Goal: Find contact information: Find contact information

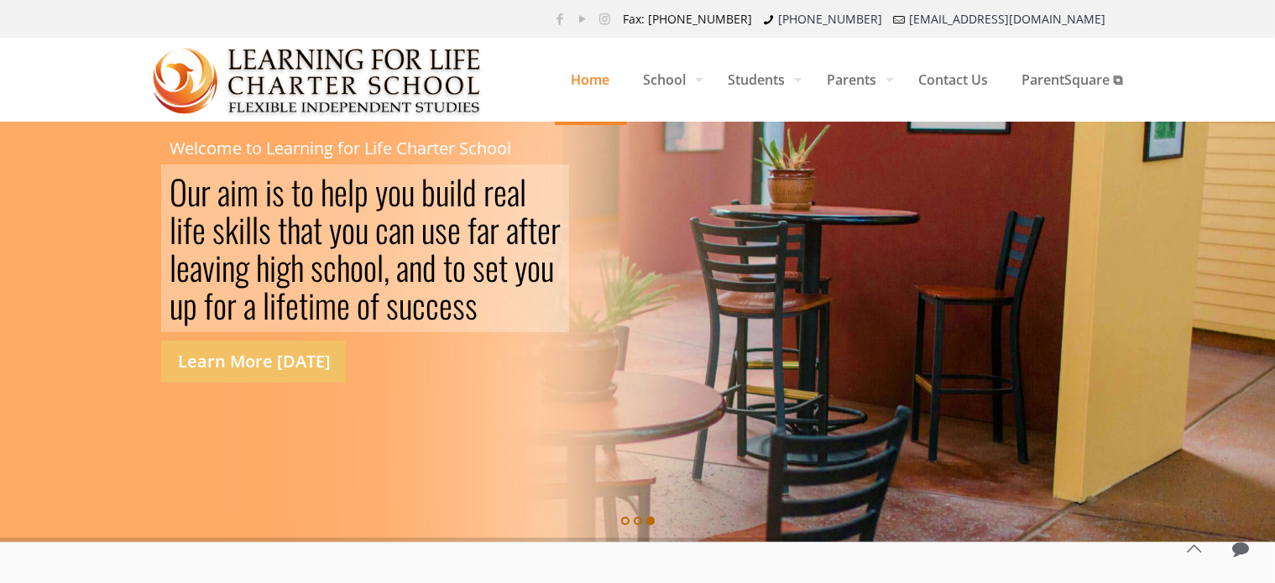
click at [88, 333] on rs-slide "O u r a i m i s t o h e l p y o u b u i l d r e a l l i f e s k i l l s t h a t…" at bounding box center [637, 333] width 1275 height 420
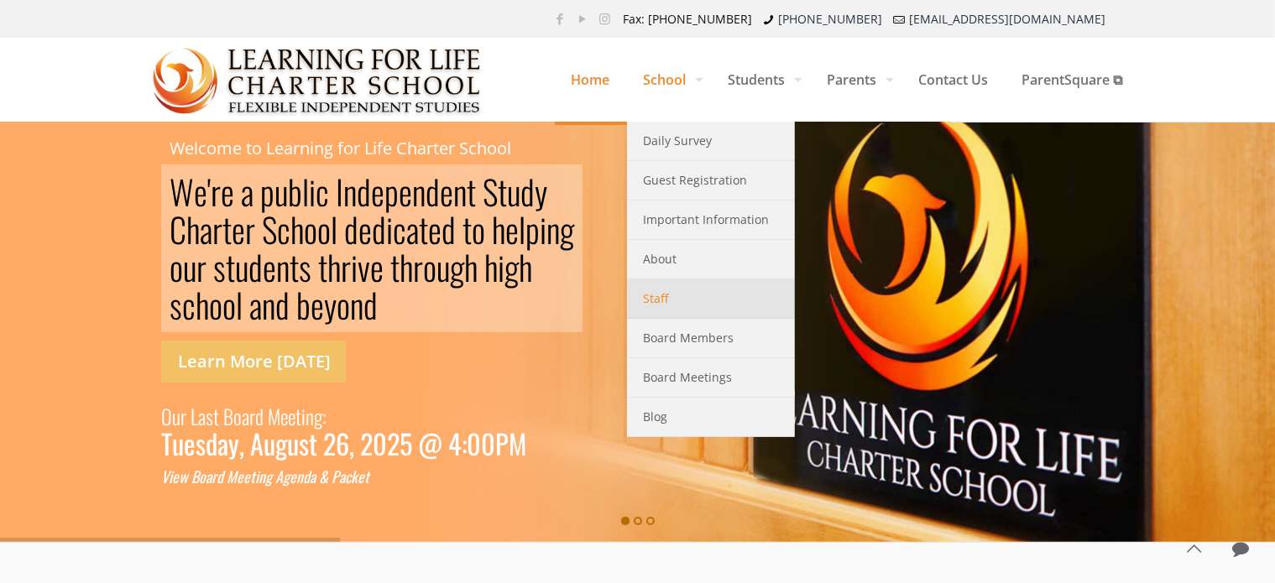
click at [681, 303] on link "Staff" at bounding box center [711, 299] width 168 height 39
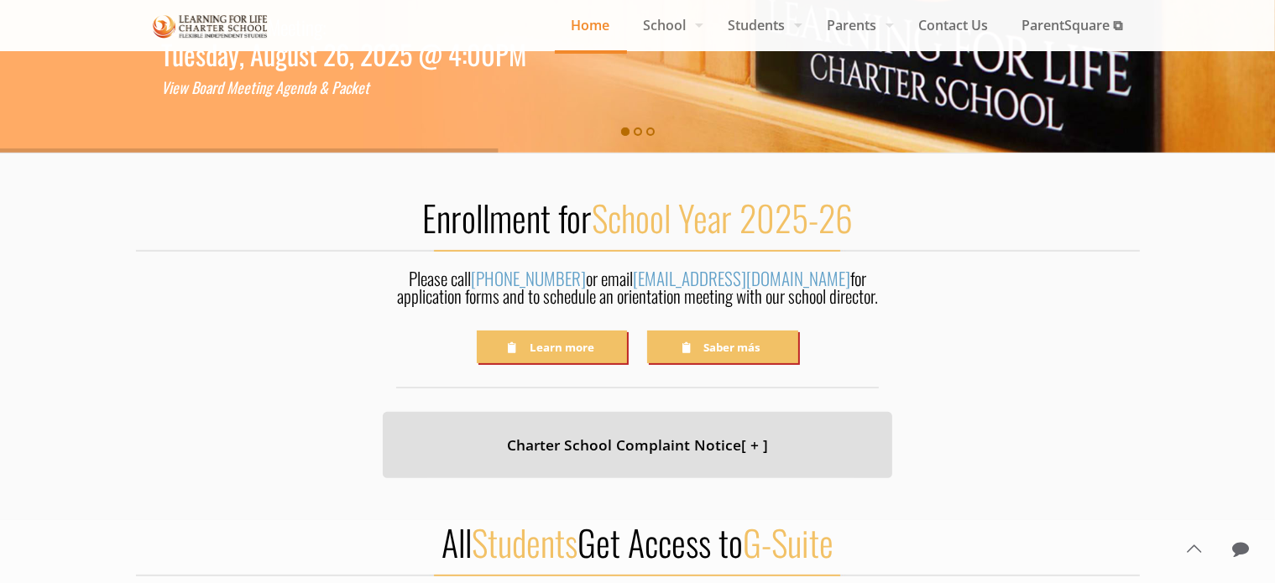
scroll to position [420, 0]
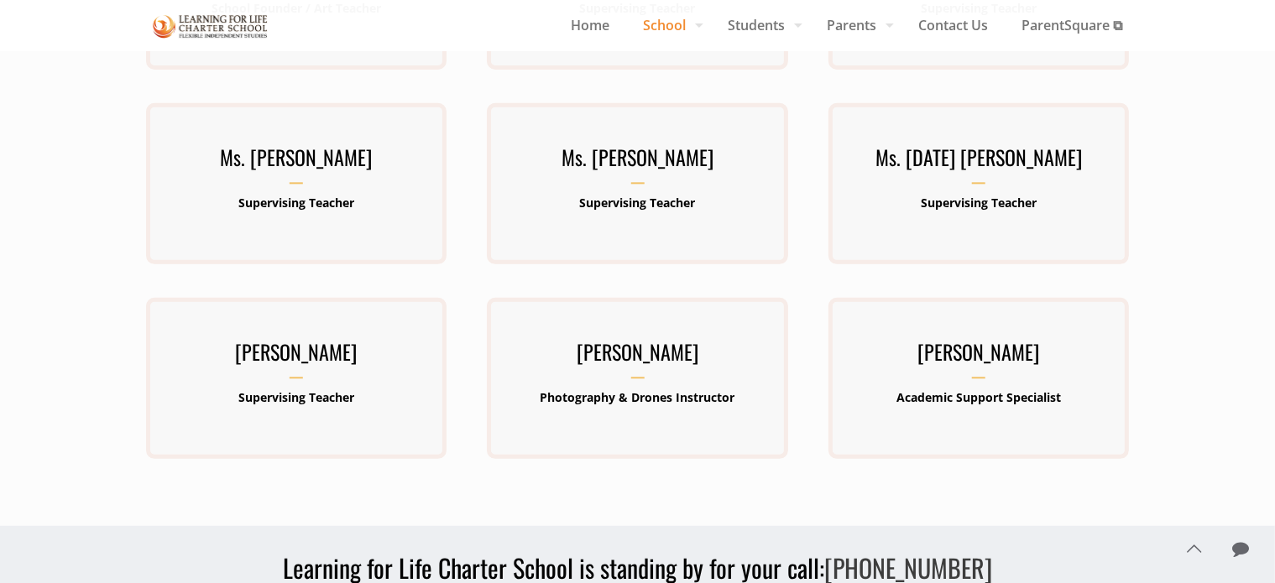
scroll to position [755, 0]
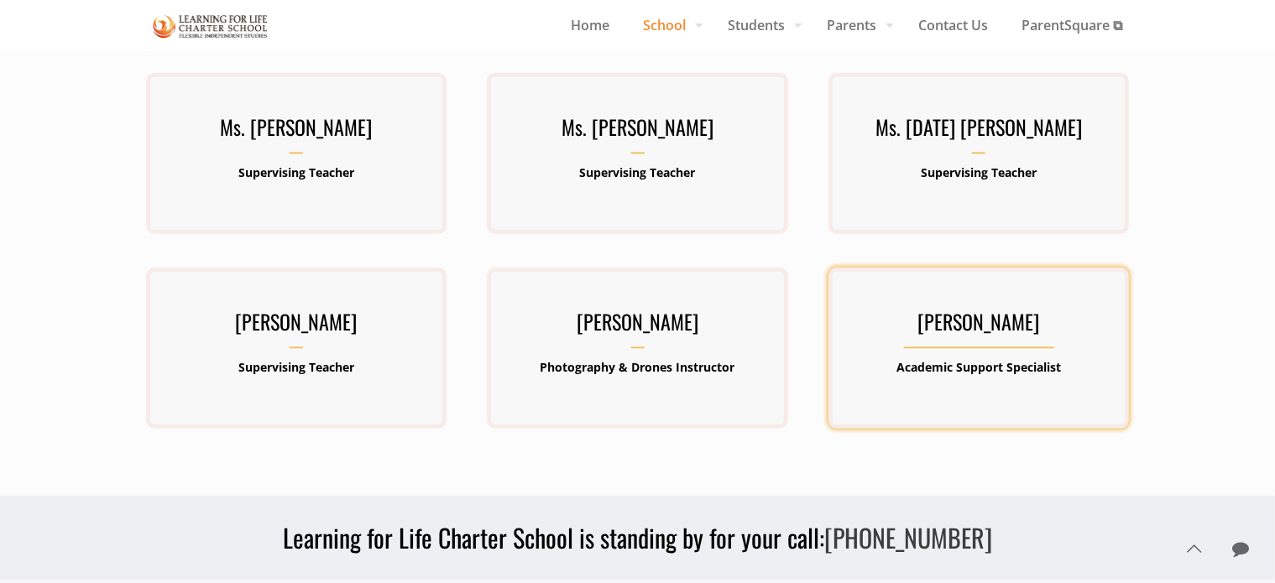
click at [1027, 325] on h3 "[PERSON_NAME]" at bounding box center [978, 328] width 301 height 44
click at [950, 311] on h3 "[PERSON_NAME]" at bounding box center [978, 328] width 301 height 44
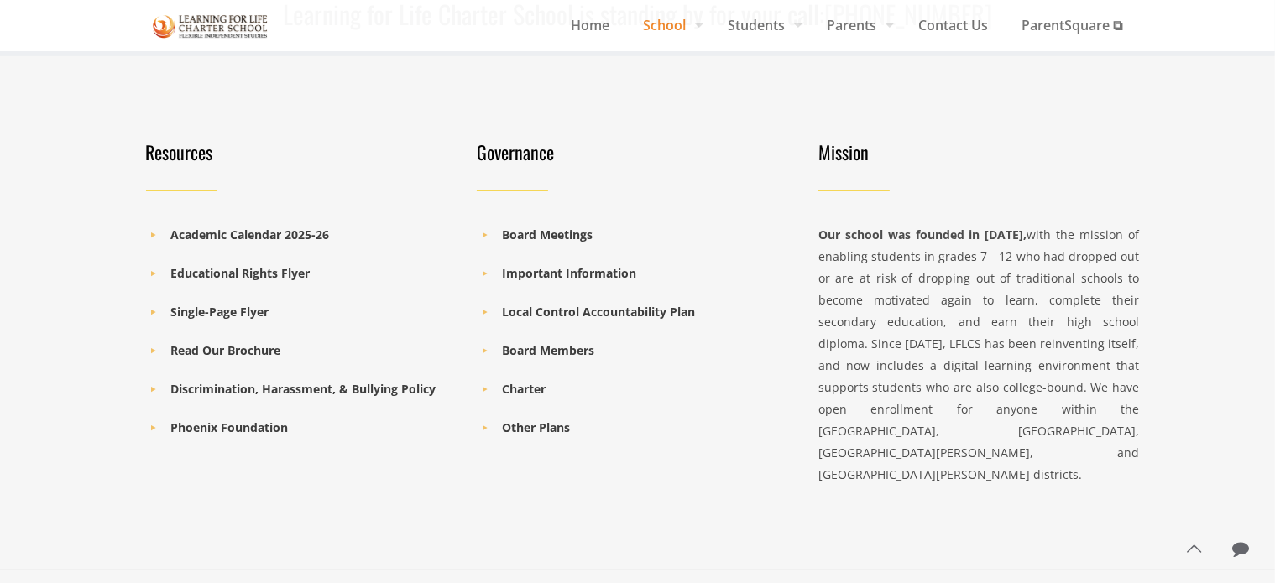
scroll to position [1350, 0]
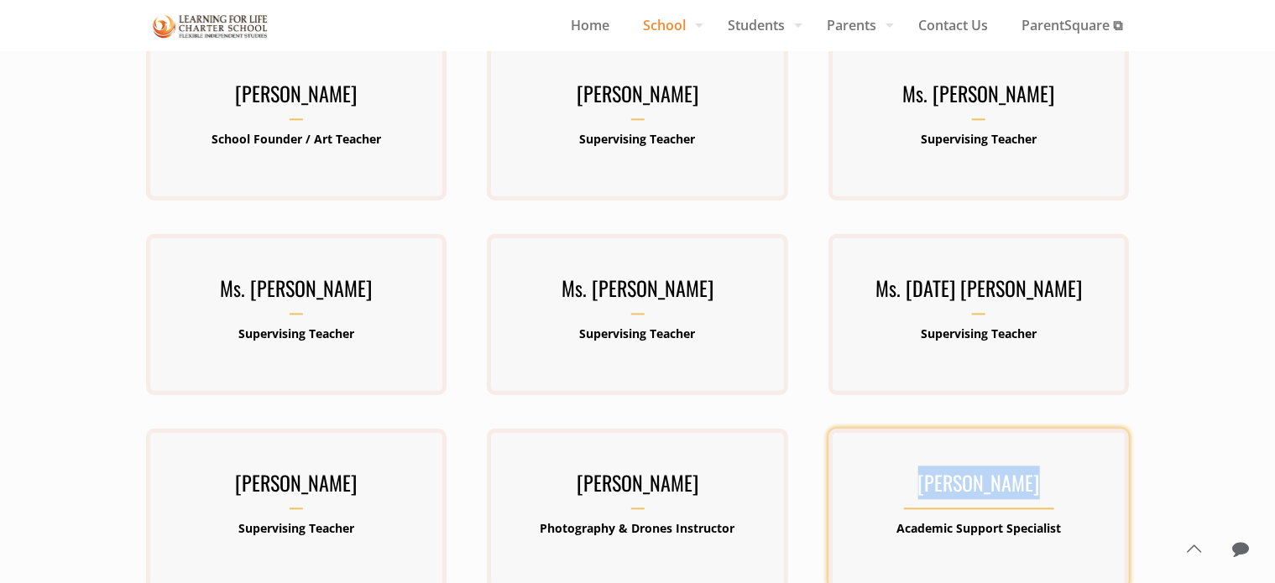
click at [1000, 504] on h3 "[PERSON_NAME]" at bounding box center [978, 489] width 301 height 44
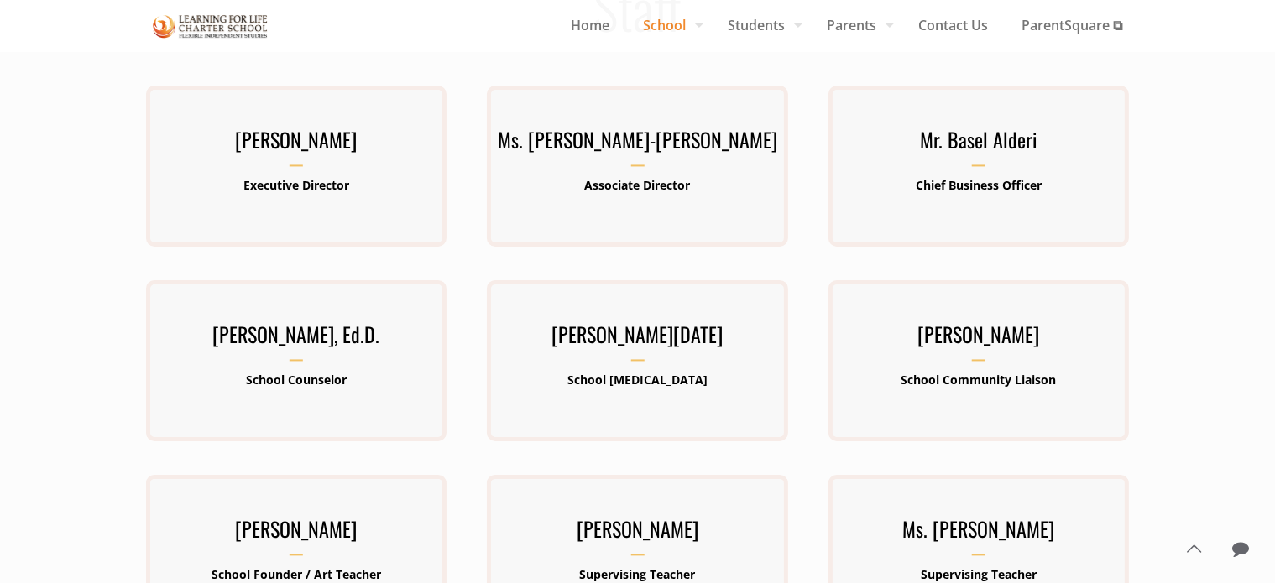
scroll to position [0, 0]
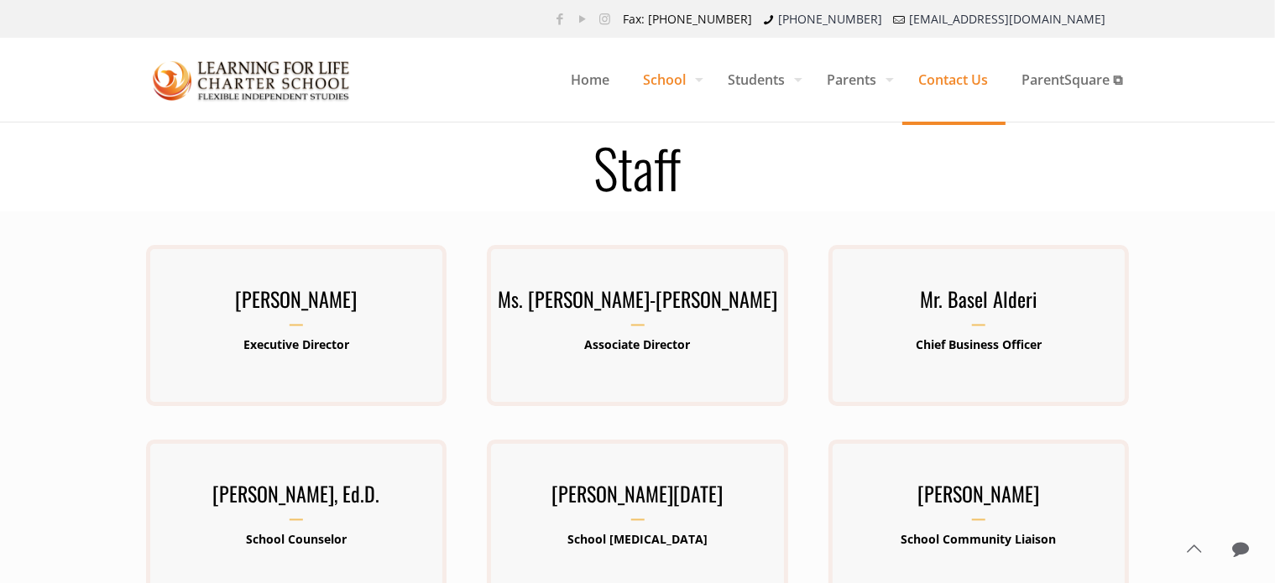
click at [949, 76] on span "Contact Us" at bounding box center [953, 80] width 103 height 50
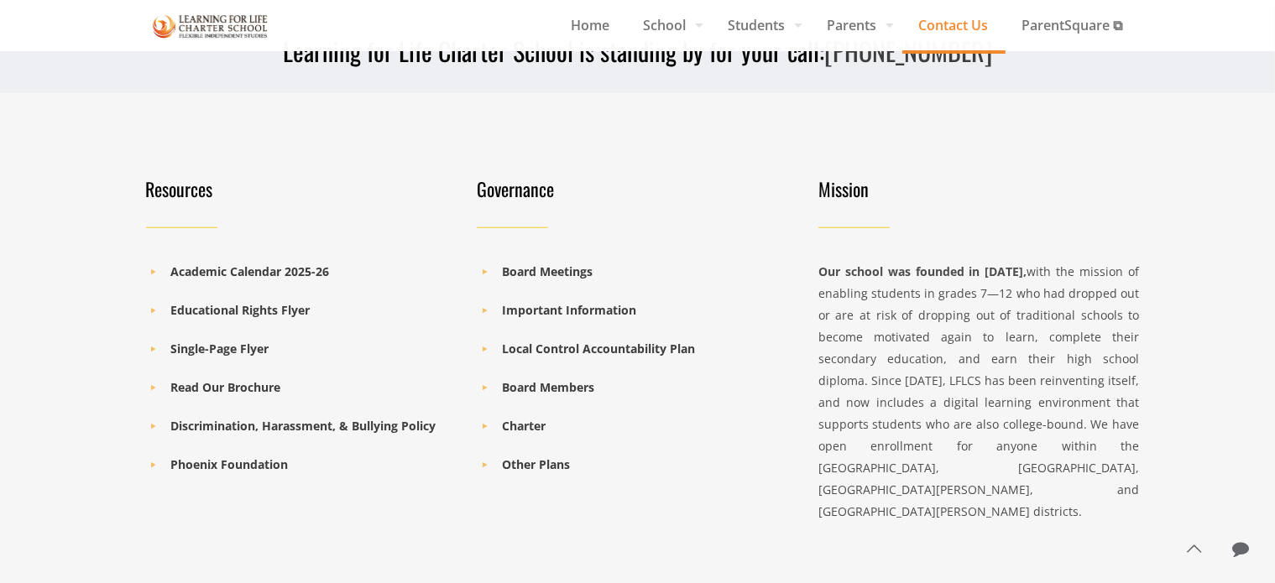
scroll to position [1440, 0]
